Goal: Task Accomplishment & Management: Use online tool/utility

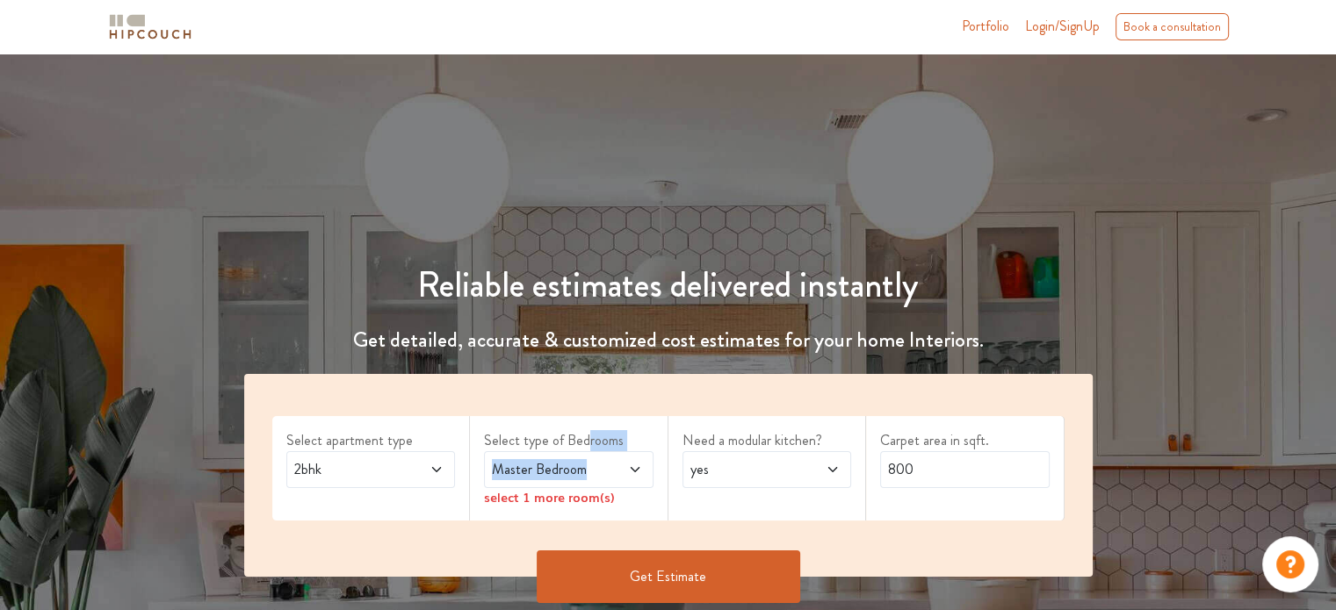
drag, startPoint x: 0, startPoint y: 0, endPoint x: 639, endPoint y: 463, distance: 789.3
click at [639, 463] on div "Select apartment type 2bhk Select type of Bedrooms Master Bedroom select 1 more…" at bounding box center [668, 475] width 848 height 203
click at [639, 463] on icon at bounding box center [635, 470] width 14 height 14
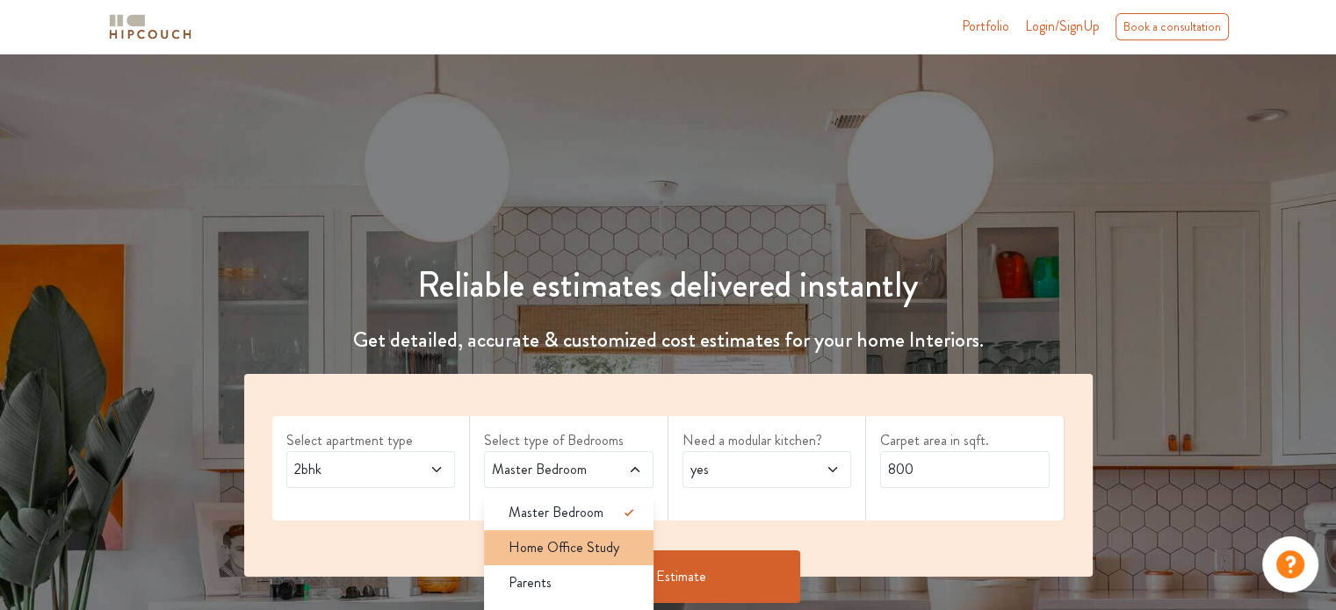
click at [600, 544] on span "Home Office Study" at bounding box center [563, 547] width 111 height 21
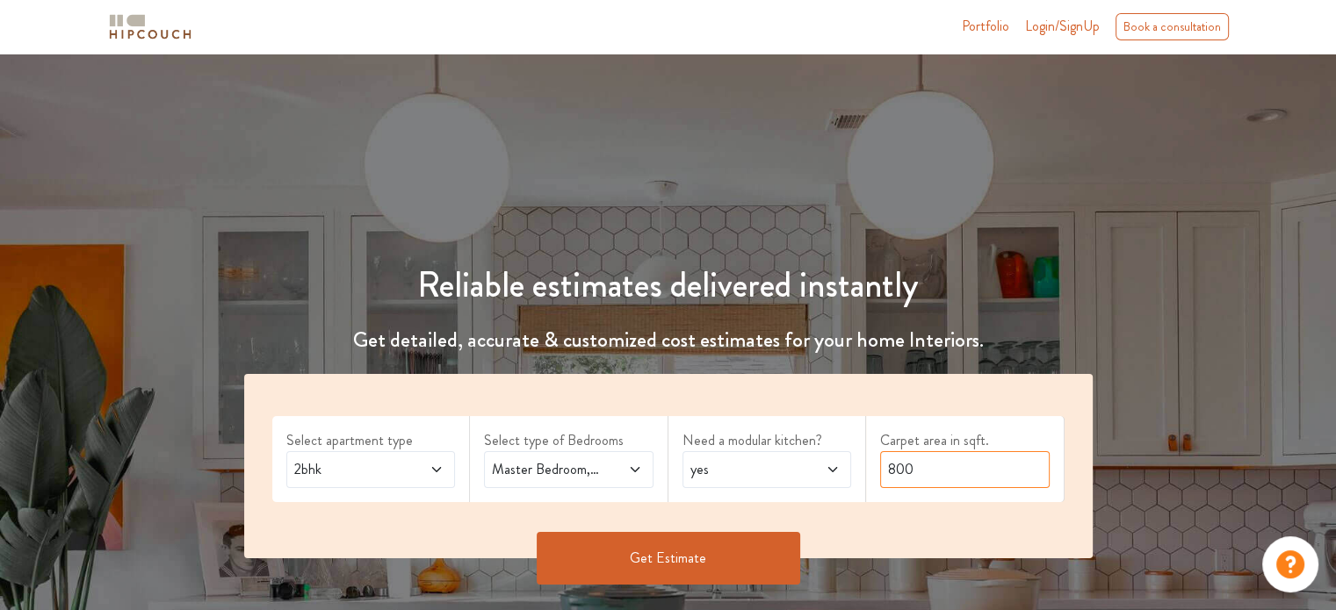
click at [946, 465] on input "800" at bounding box center [964, 469] width 169 height 37
type input "8"
type input "7"
type input "680"
click at [685, 548] on button "Get Estimate" at bounding box center [668, 558] width 263 height 53
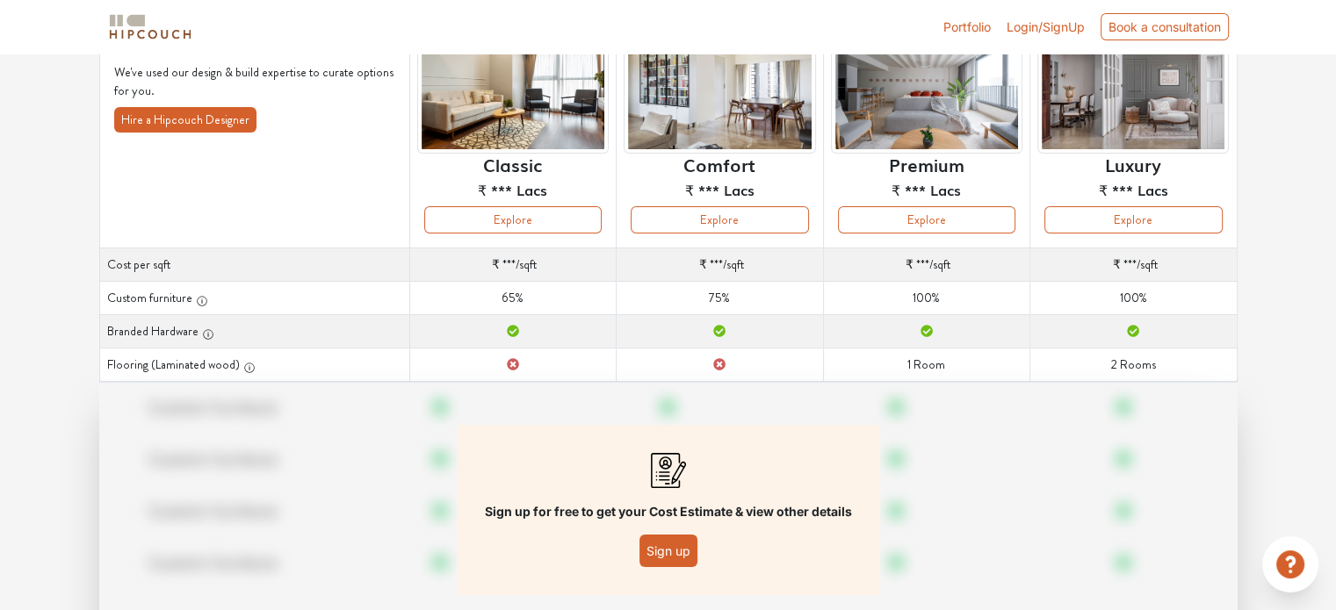
scroll to position [176, 0]
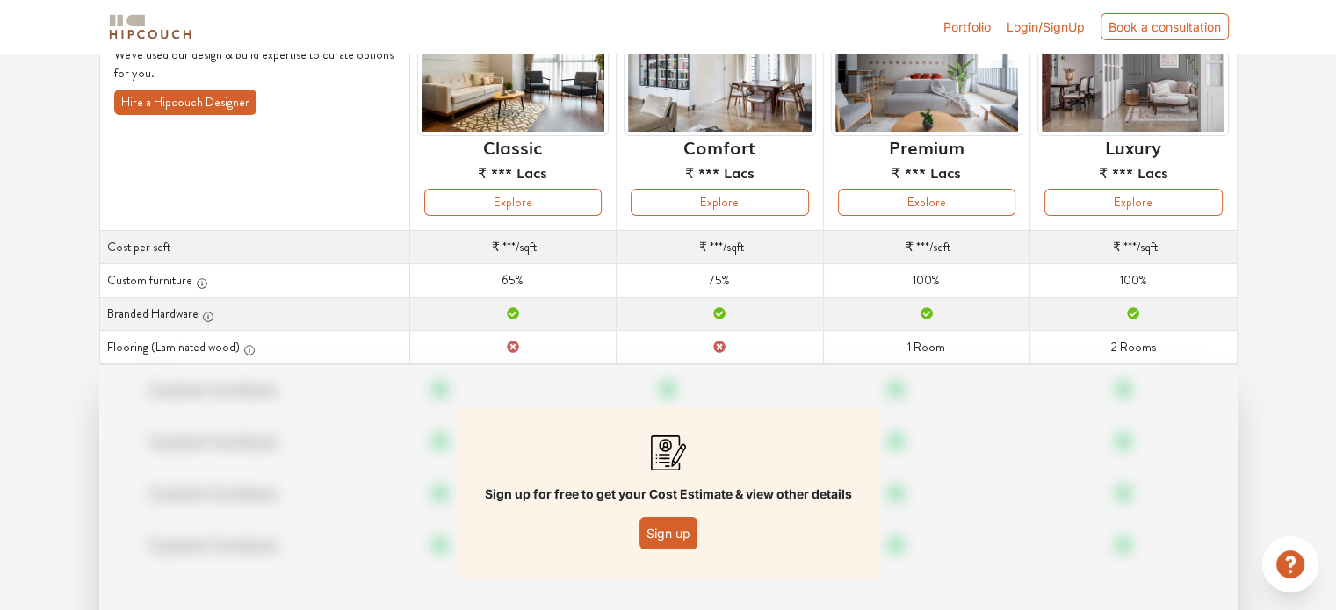
click at [657, 537] on button "Sign up" at bounding box center [668, 533] width 58 height 32
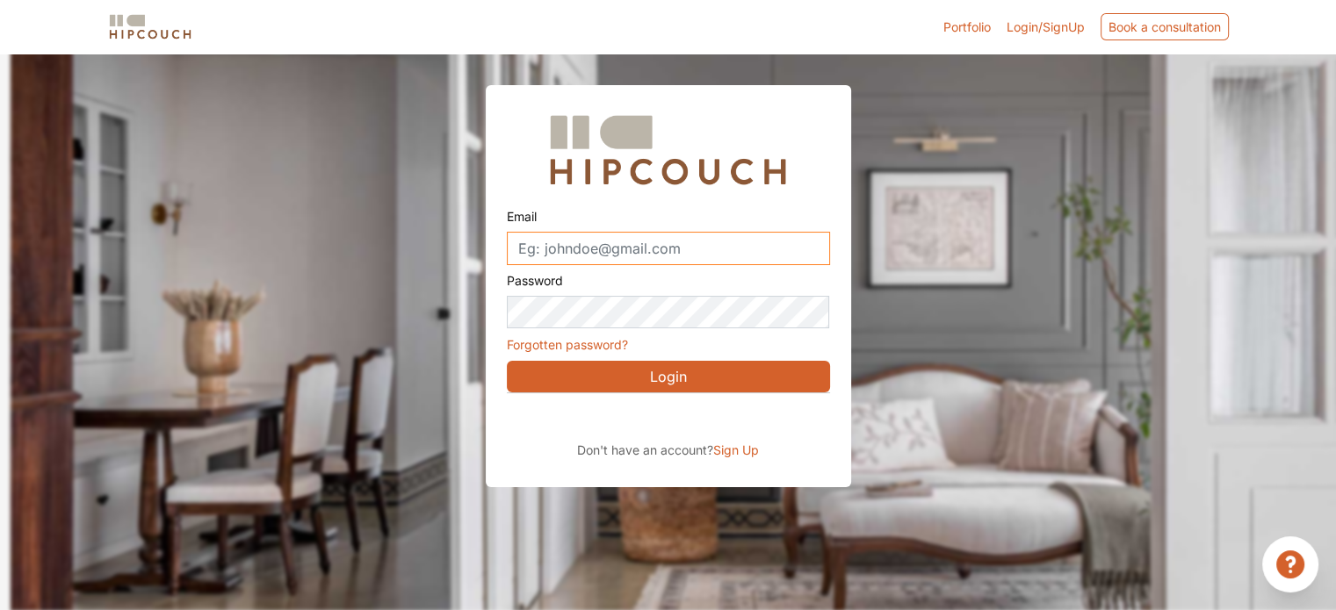
click at [731, 247] on input "Email" at bounding box center [668, 248] width 323 height 33
type input "vidya.renjith@gmail.com"
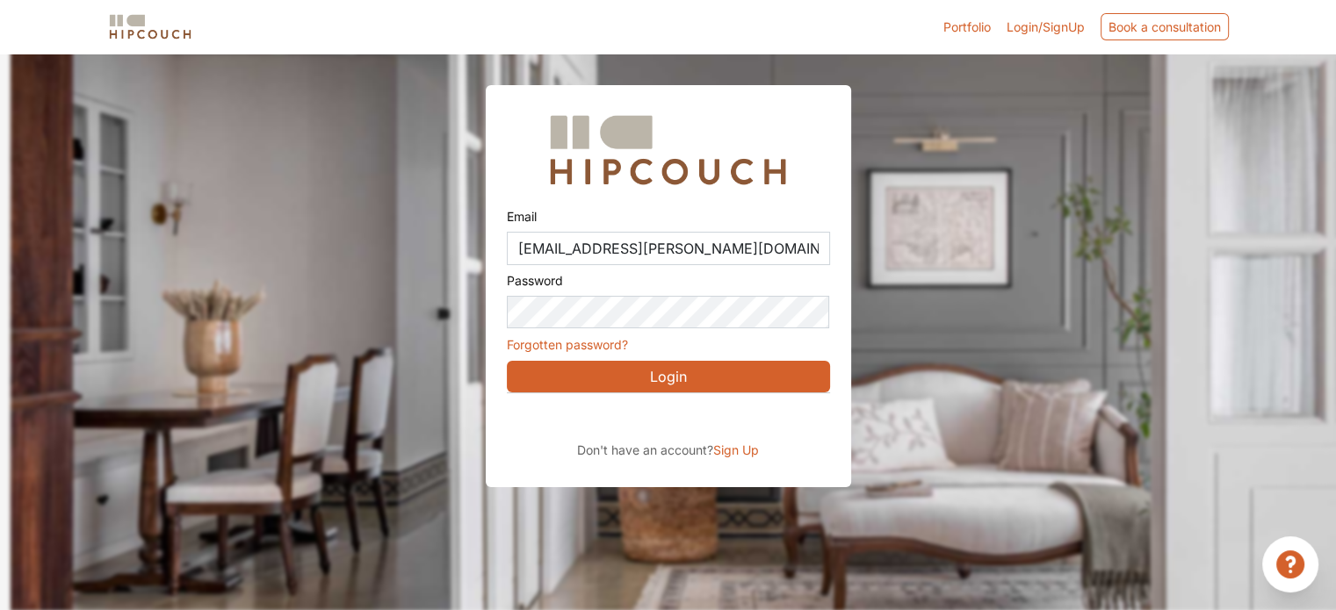
click at [733, 452] on span "Sign Up" at bounding box center [736, 450] width 46 height 15
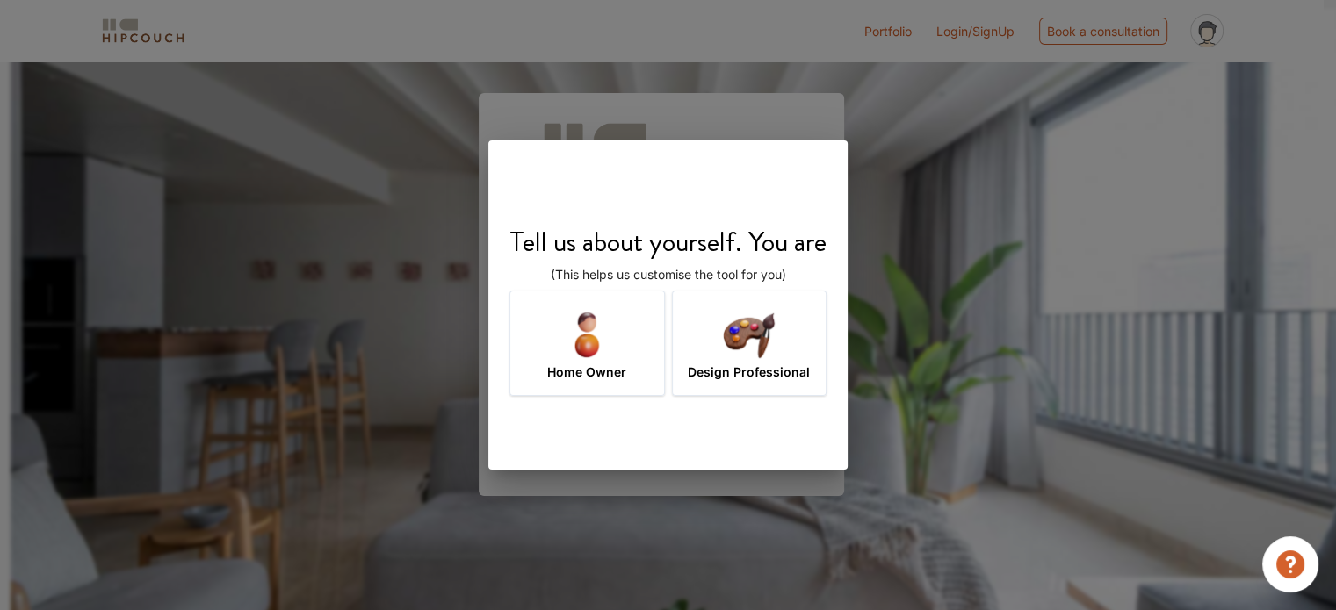
scroll to position [61, 0]
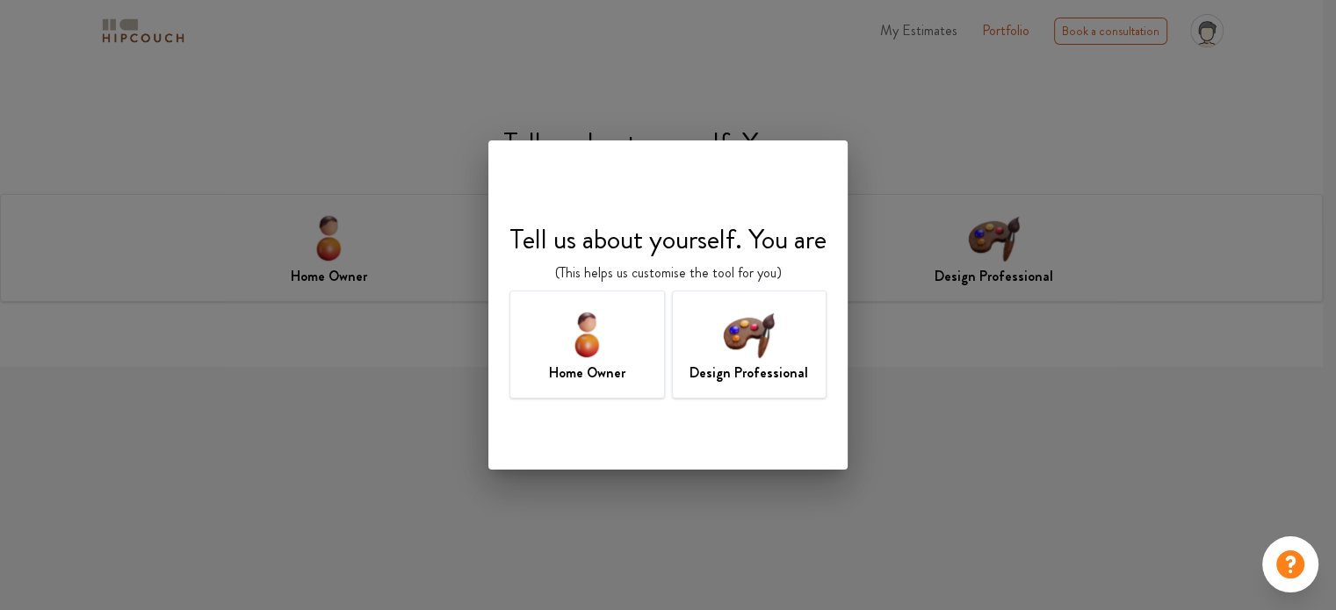
click at [584, 346] on img at bounding box center [587, 334] width 57 height 57
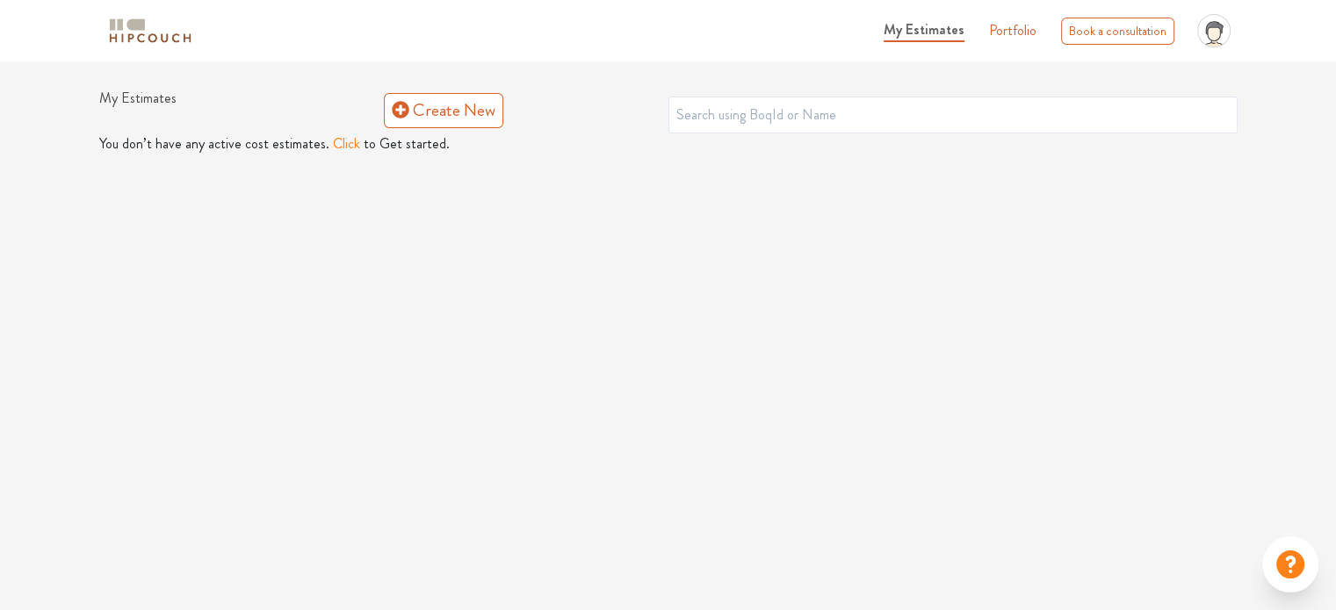
click at [346, 146] on button "Click" at bounding box center [346, 143] width 27 height 21
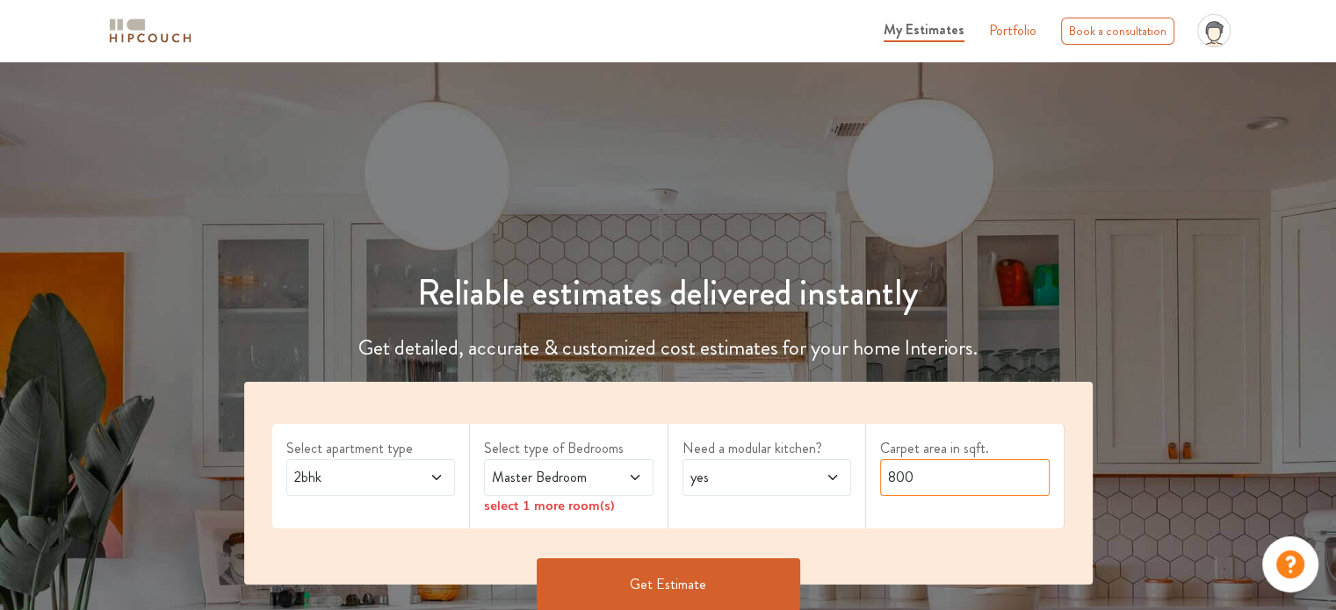
click at [940, 480] on input "800" at bounding box center [964, 477] width 169 height 37
type input "8"
type input "680"
click at [680, 580] on button "Get Estimate" at bounding box center [668, 585] width 263 height 53
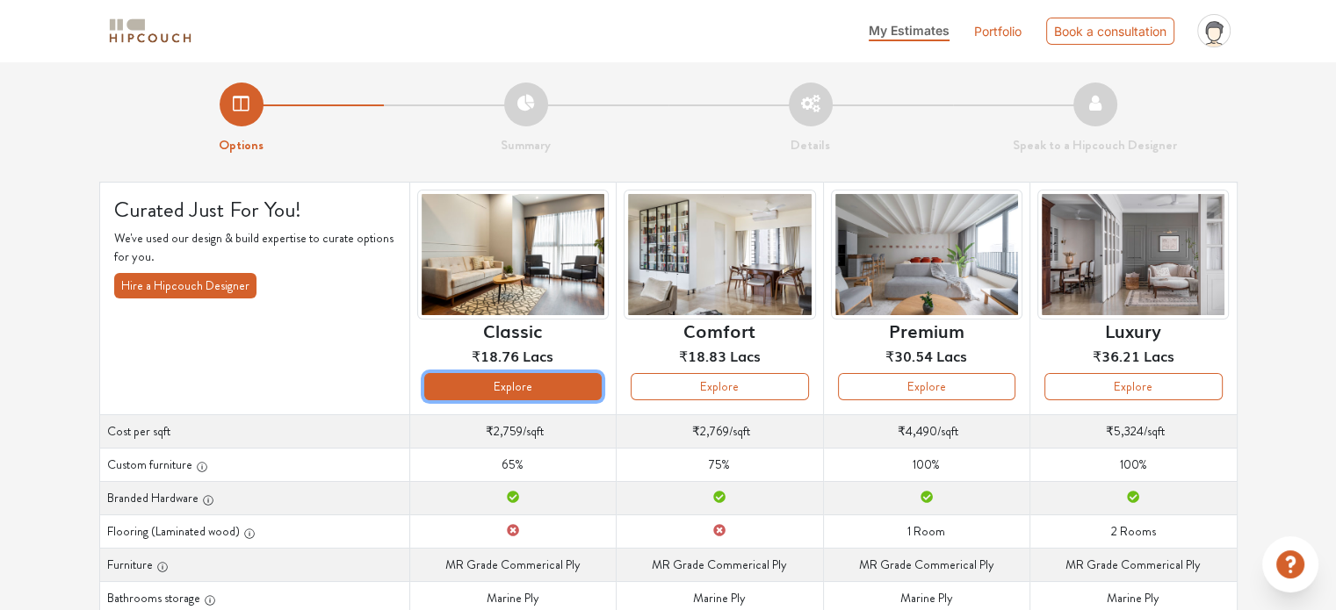
click at [537, 393] on button "Explore" at bounding box center [512, 386] width 177 height 27
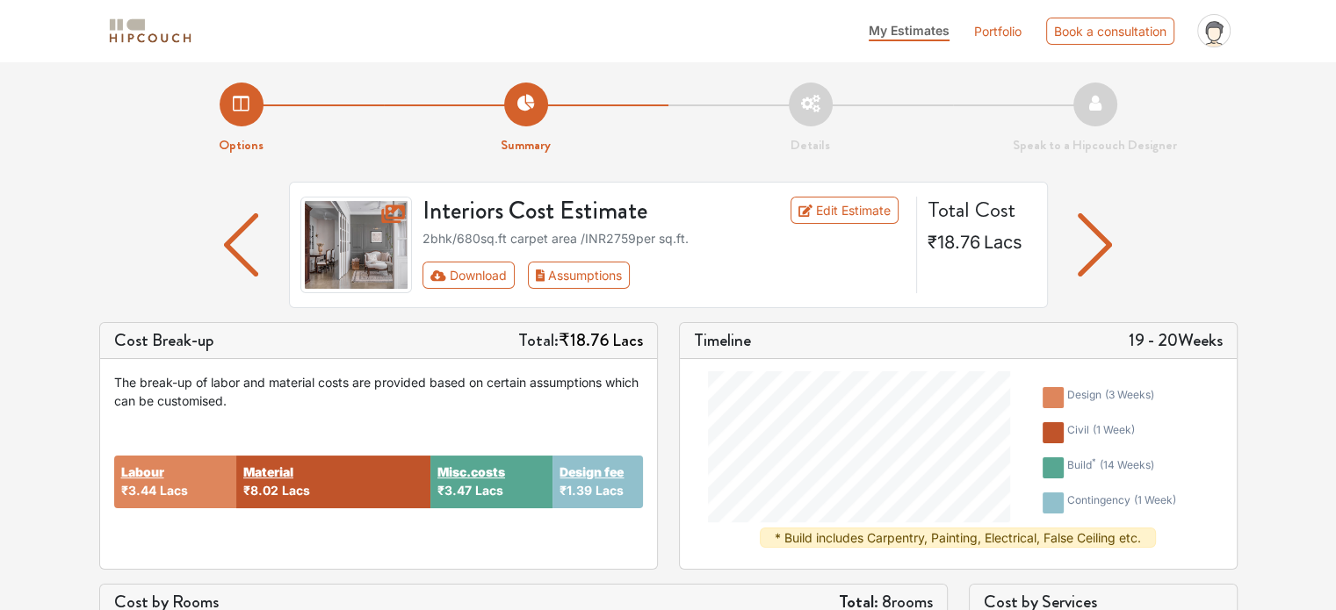
click at [239, 111] on li "Options" at bounding box center [241, 119] width 285 height 73
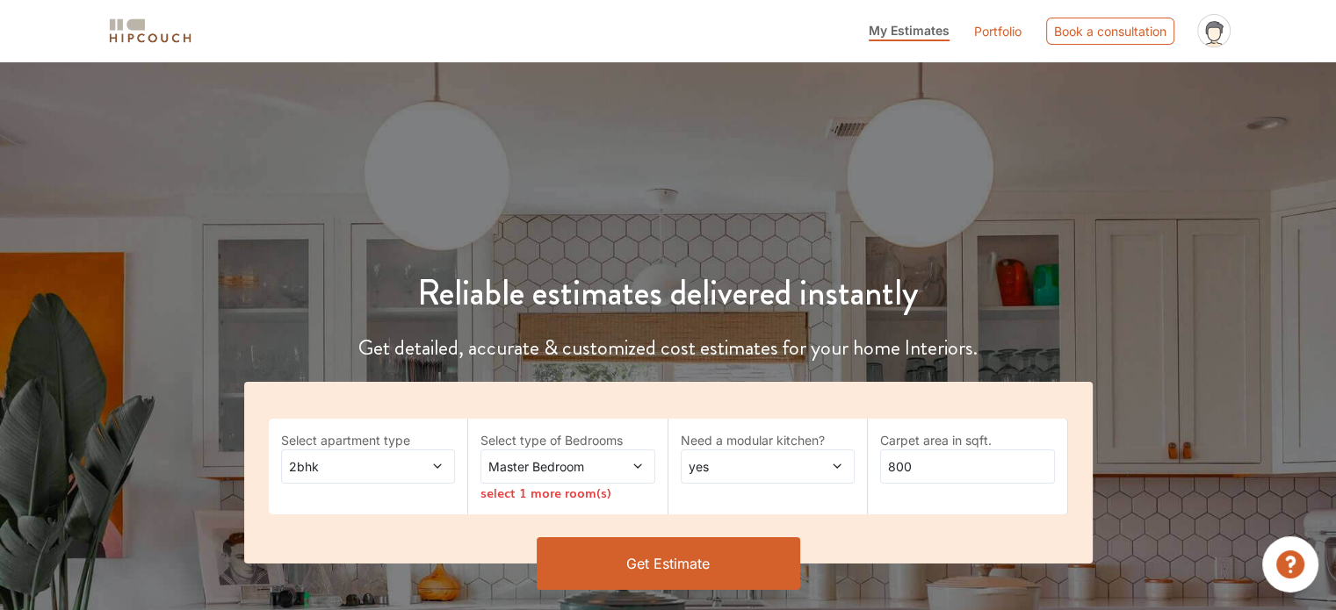
click at [632, 469] on icon at bounding box center [637, 466] width 12 height 12
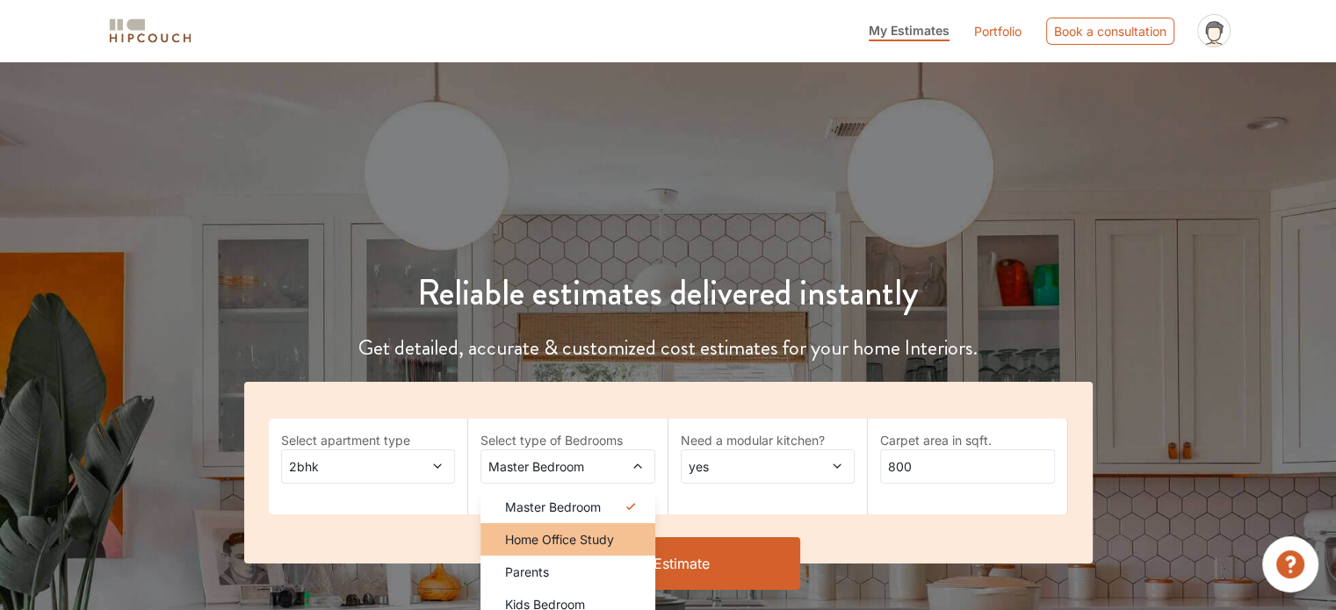
click at [592, 545] on span "Home Office Study" at bounding box center [559, 539] width 109 height 18
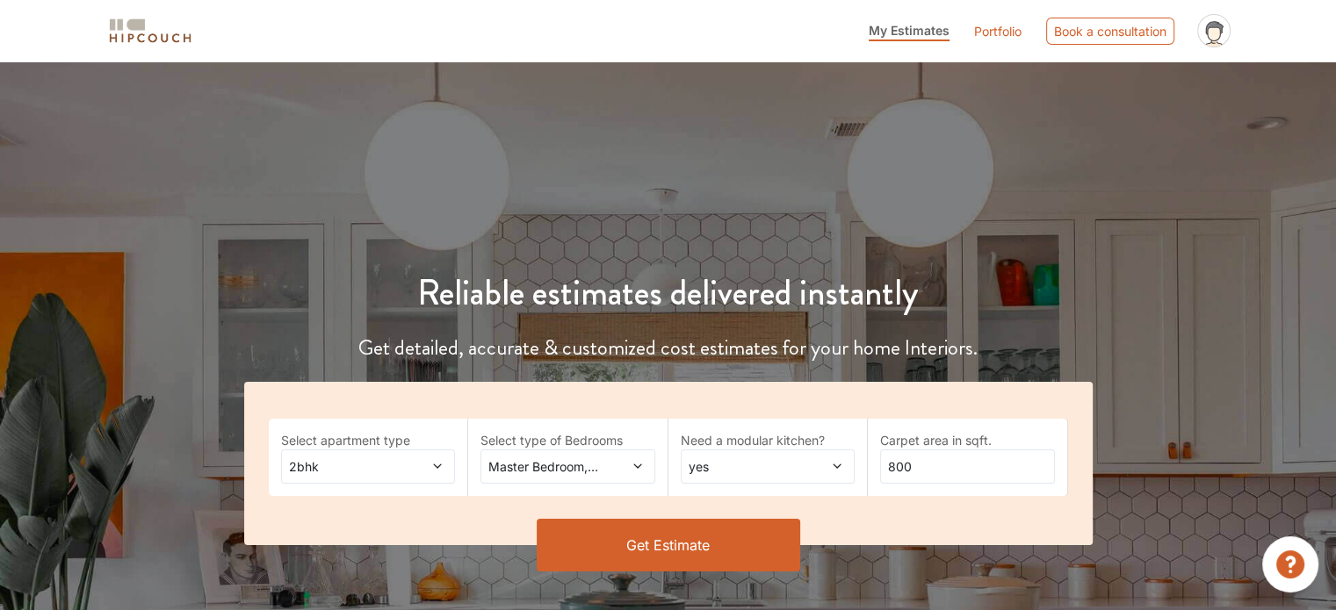
click at [831, 465] on icon at bounding box center [837, 466] width 12 height 12
click at [919, 467] on input "800" at bounding box center [967, 467] width 175 height 34
type input "8"
type input "680"
click at [672, 553] on button "Get Estimate" at bounding box center [668, 545] width 263 height 53
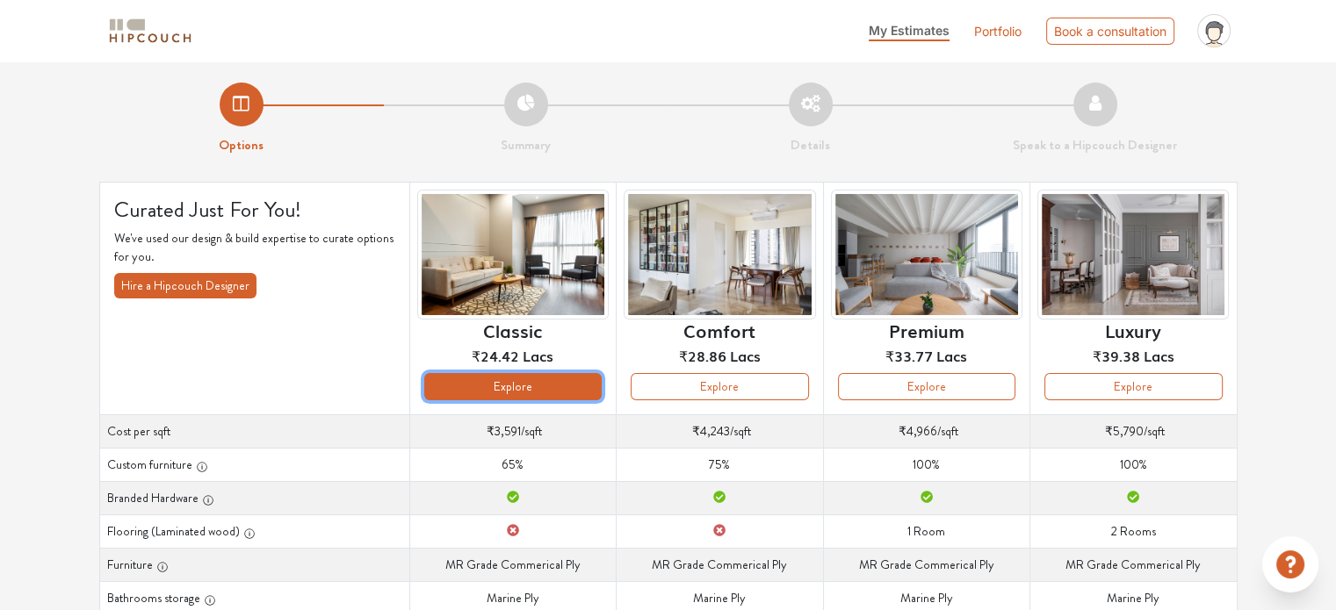
click at [489, 389] on button "Explore" at bounding box center [512, 386] width 177 height 27
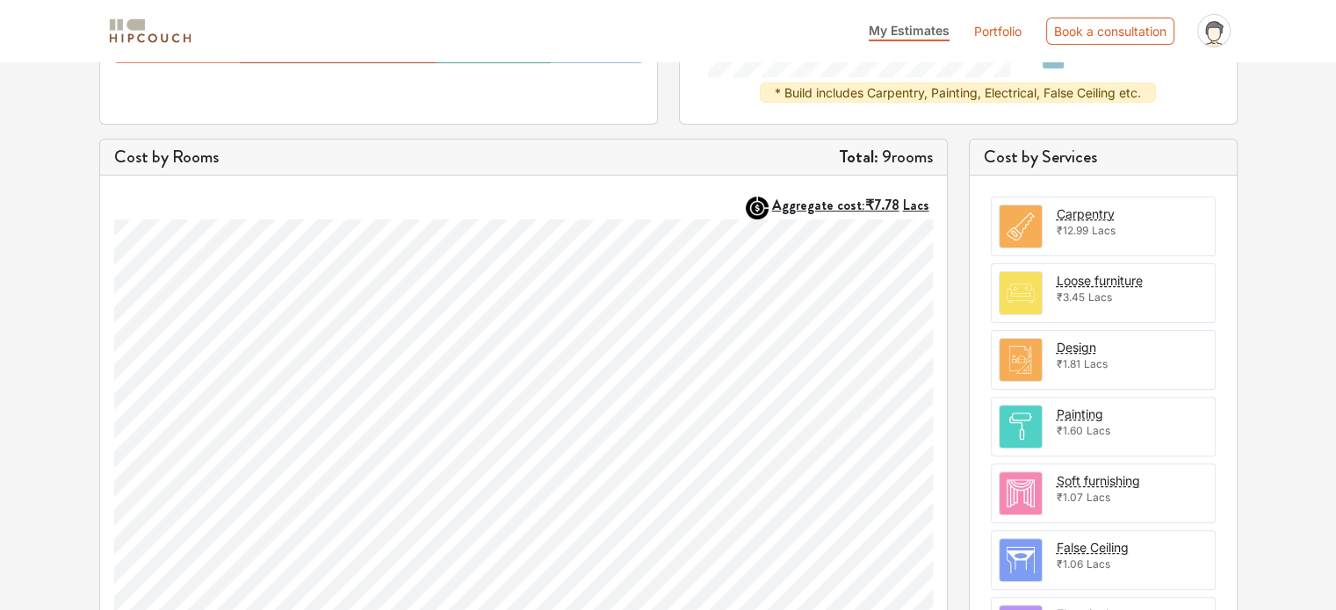
scroll to position [337, 0]
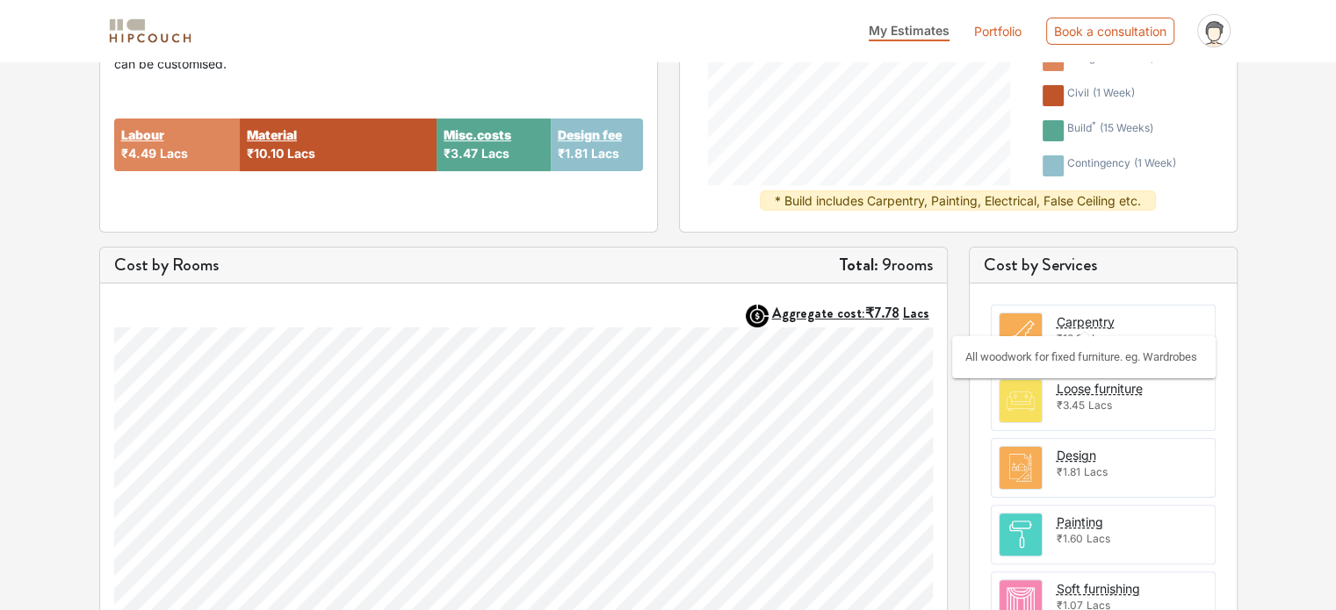
click at [1104, 323] on div "Carpentry" at bounding box center [1086, 322] width 58 height 18
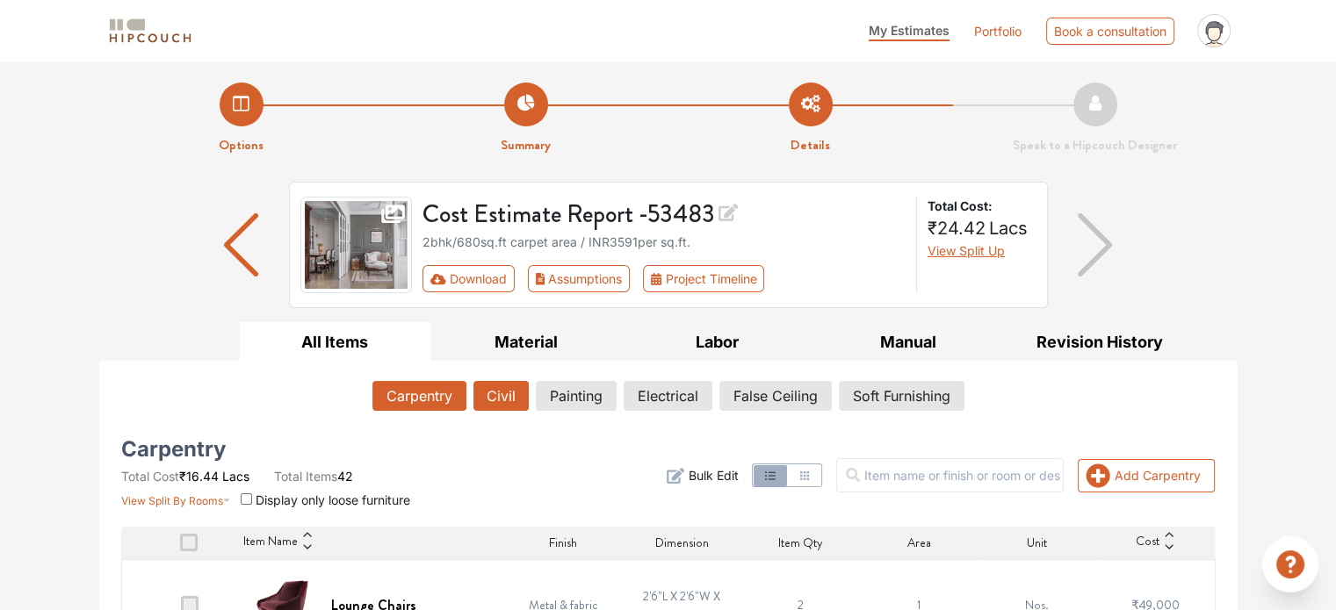
click at [500, 397] on button "Civil" at bounding box center [500, 396] width 55 height 30
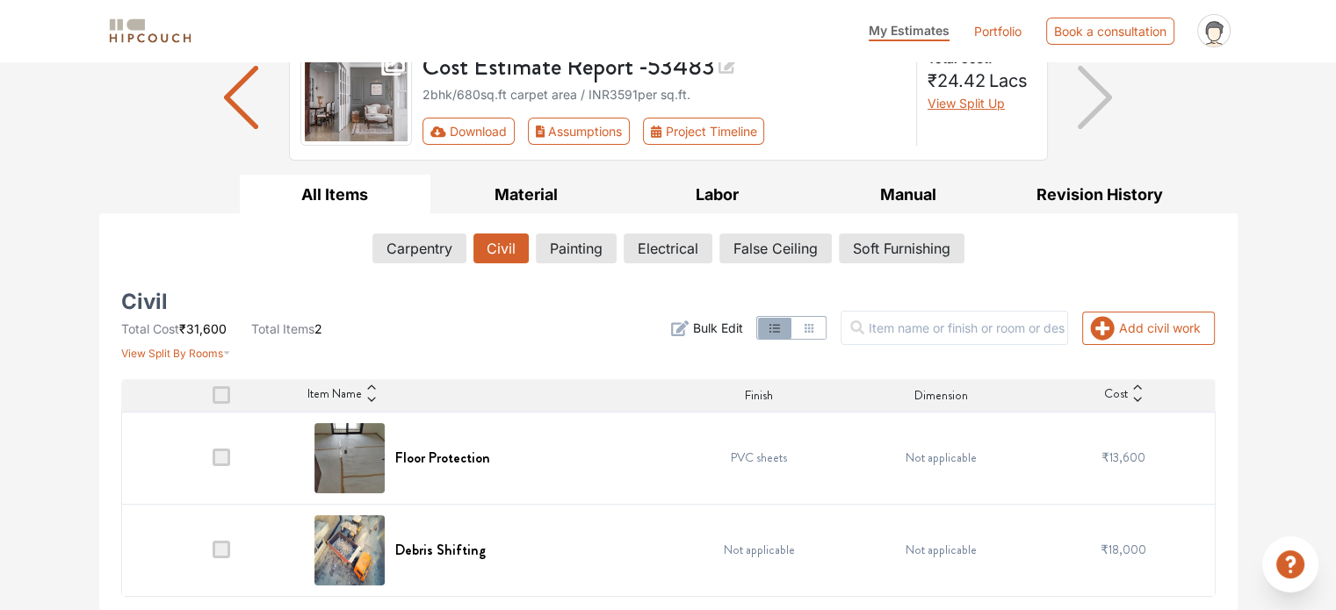
scroll to position [146, 0]
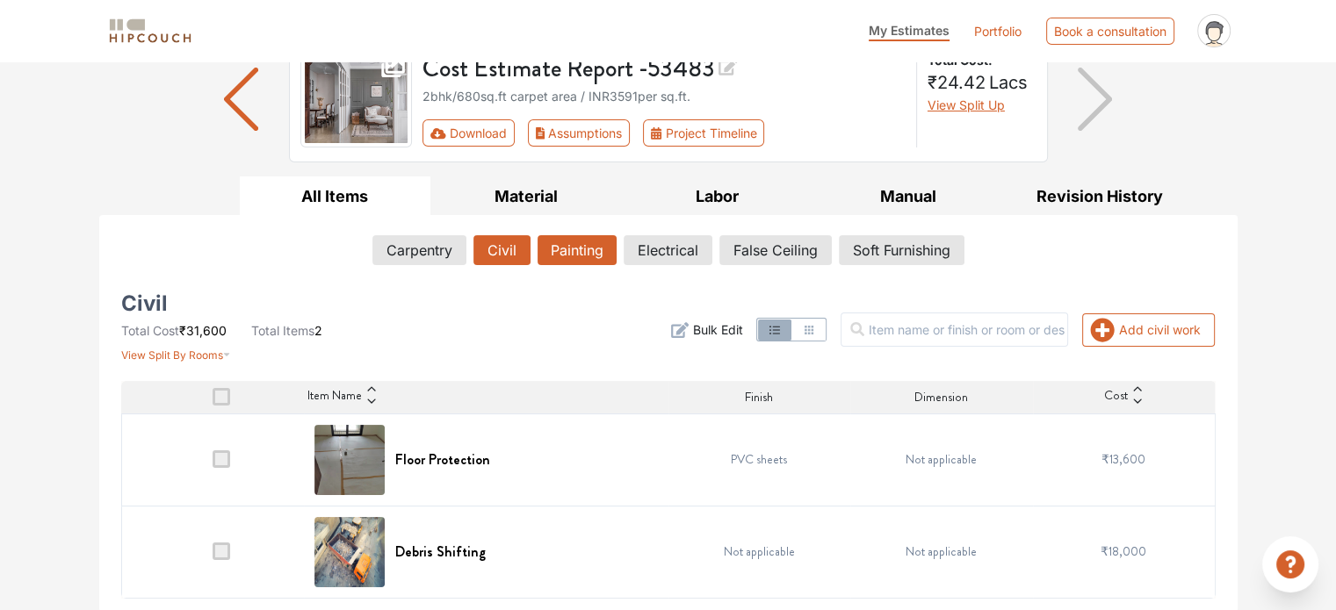
click at [578, 242] on button "Painting" at bounding box center [576, 250] width 79 height 30
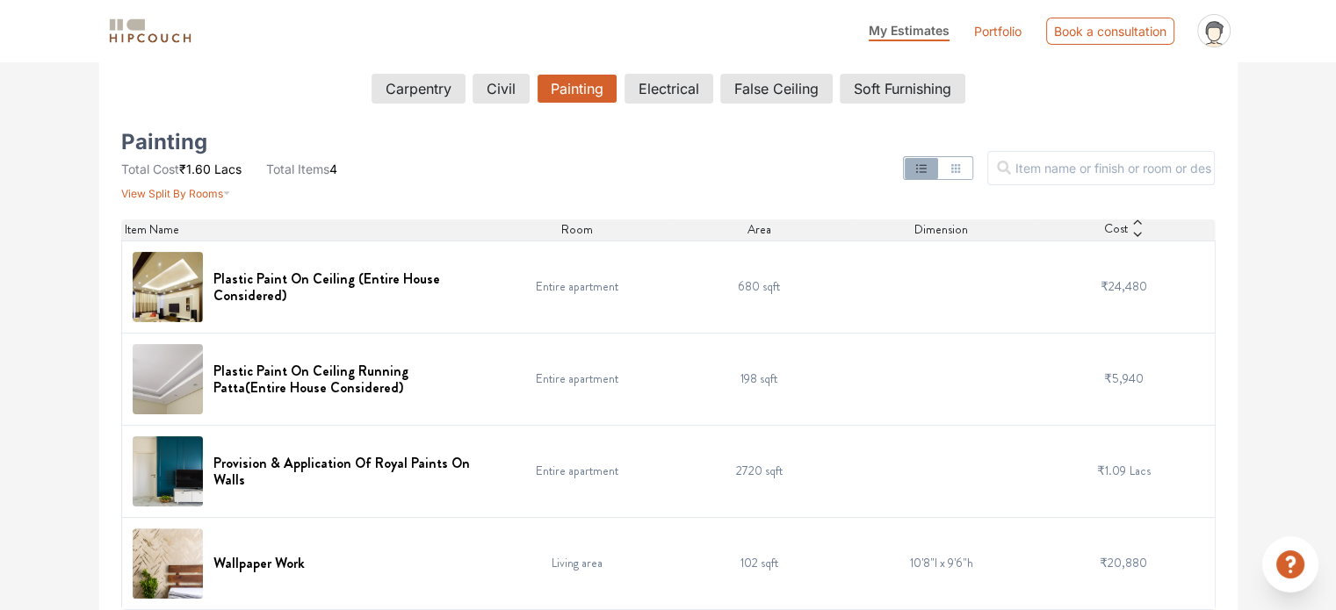
scroll to position [319, 0]
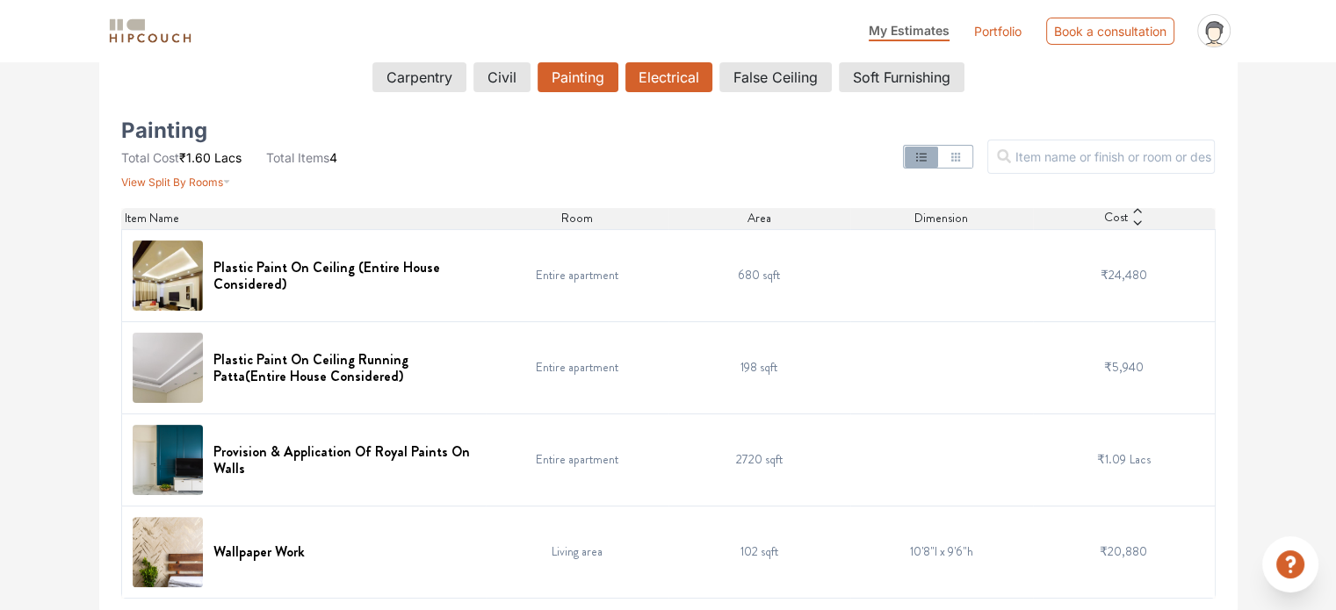
click at [667, 78] on button "Electrical" at bounding box center [668, 77] width 87 height 30
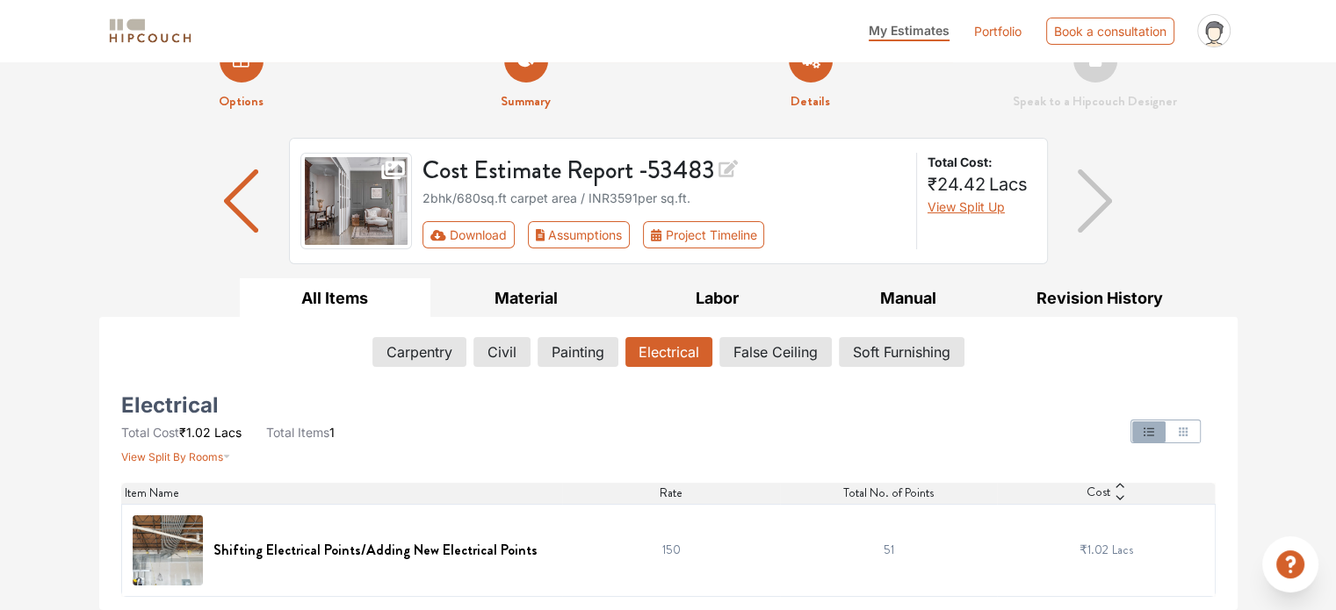
scroll to position [42, 0]
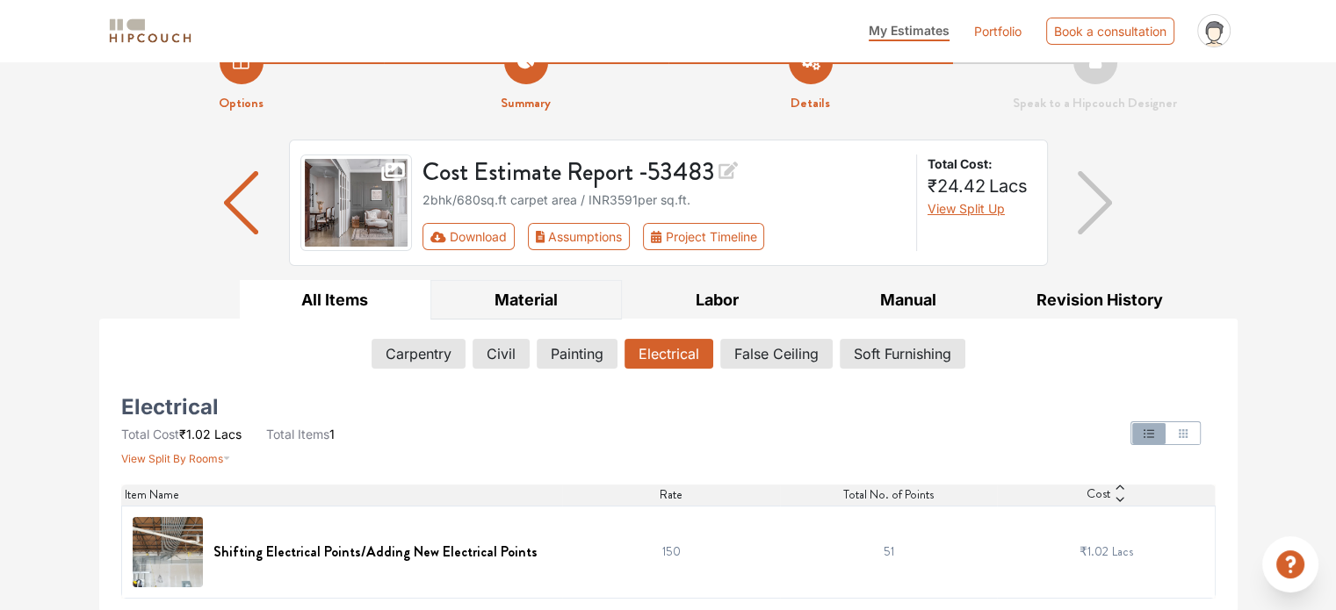
click at [523, 298] on button "Material" at bounding box center [525, 300] width 191 height 40
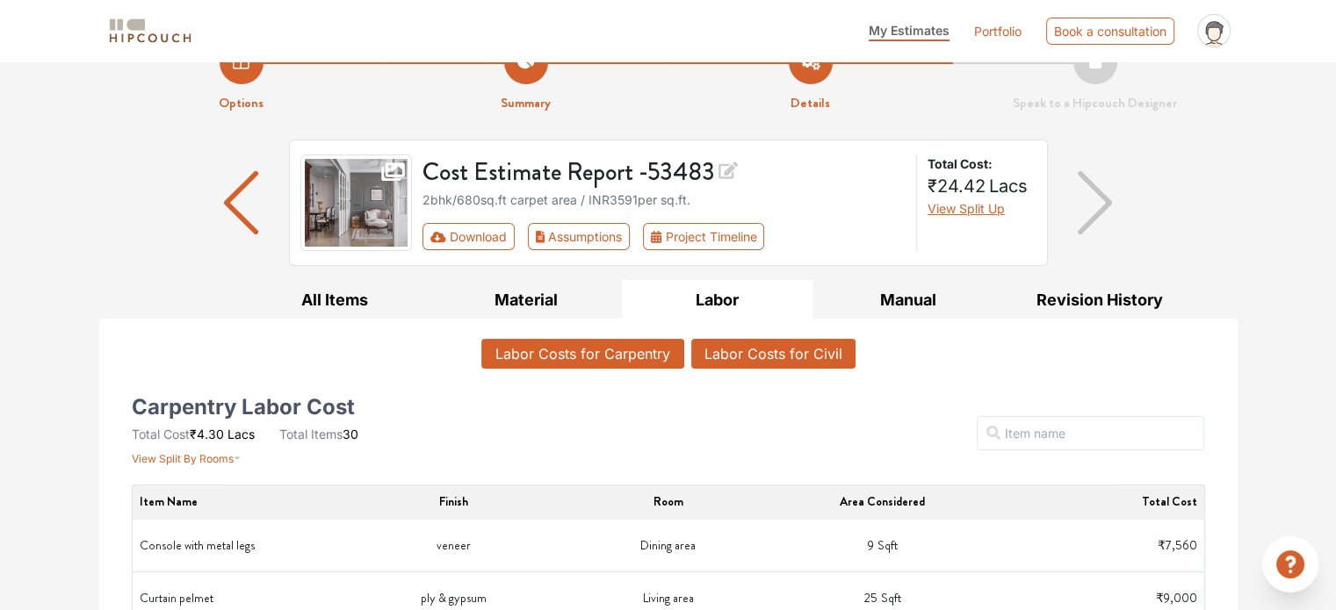
click at [775, 340] on button "Labor Costs for Civil" at bounding box center [773, 354] width 164 height 30
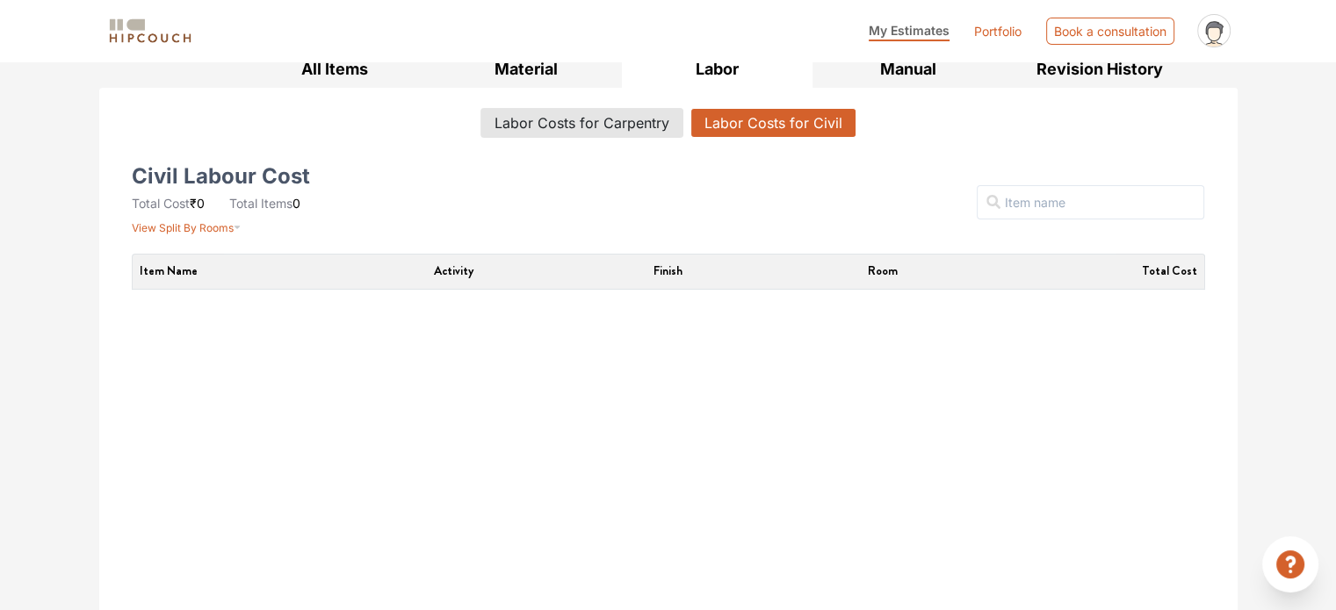
scroll to position [280, 0]
